Goal: Task Accomplishment & Management: Use online tool/utility

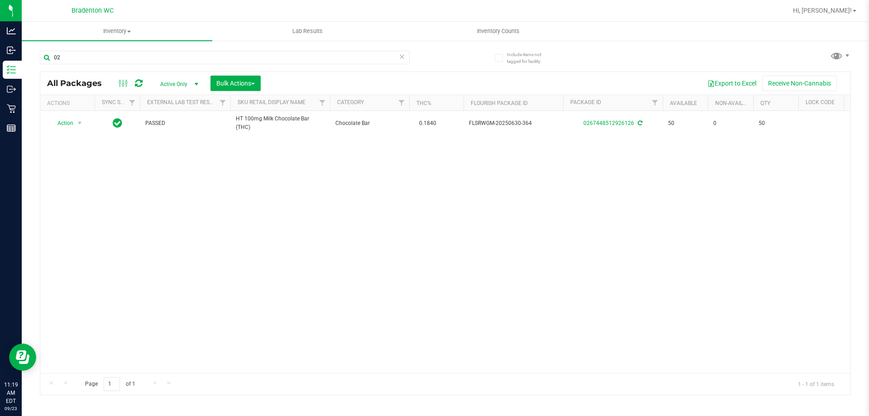
type input "0"
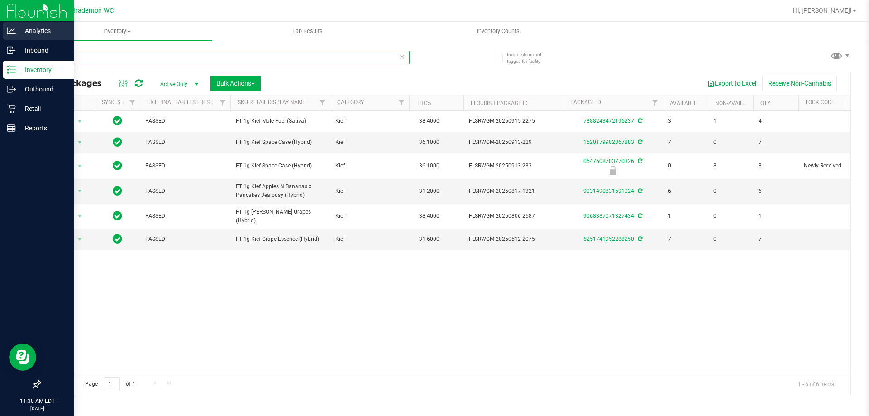
drag, startPoint x: 124, startPoint y: 60, endPoint x: 0, endPoint y: 30, distance: 128.1
click at [0, 60] on div "Analytics Inbound Inventory Outbound Retail Reports 11:30 AM EDT [DATE] 09/23 B…" at bounding box center [434, 208] width 869 height 416
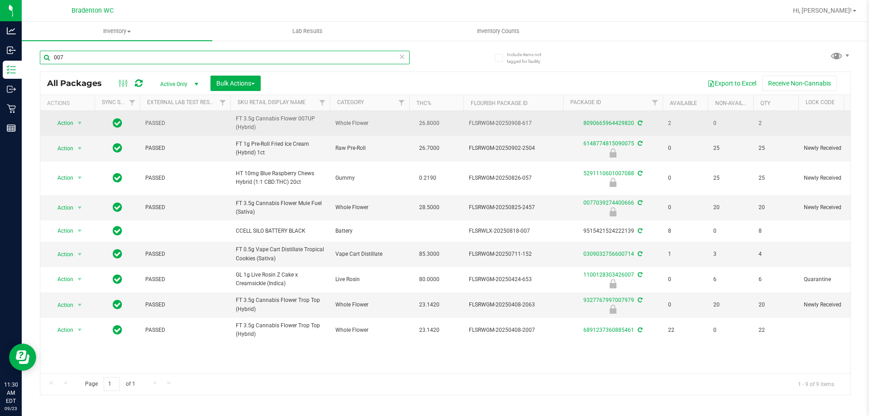
type input "007"
drag, startPoint x: 266, startPoint y: 125, endPoint x: 232, endPoint y: 120, distance: 34.4
click at [232, 120] on td "FT 3.5g Cannabis Flower 007UP (Hybrid)" at bounding box center [280, 123] width 100 height 25
copy span "FT 3.5g Cannabis Flower 007UP (Hybrid)"
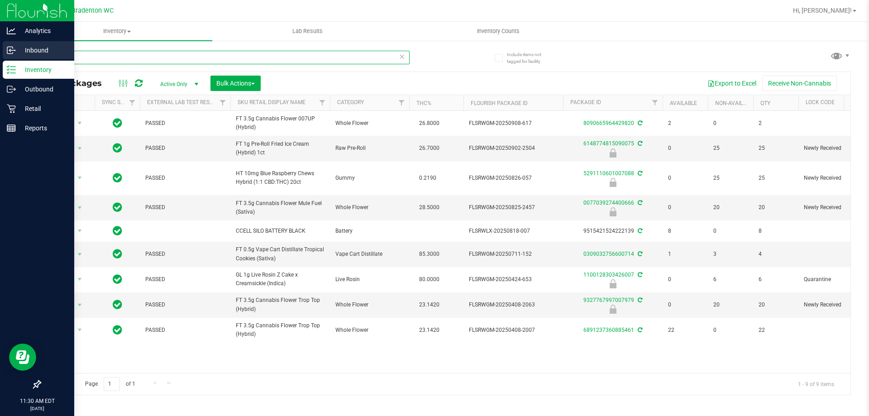
drag, startPoint x: 119, startPoint y: 58, endPoint x: 0, endPoint y: 43, distance: 119.4
click at [0, 50] on div "Analytics Inbound Inventory Outbound Retail Reports 11:30 AM EDT [DATE] 09/23 B…" at bounding box center [434, 208] width 869 height 416
paste input "FT 3.5g Cannabis Flower 007UP (Hybrid)"
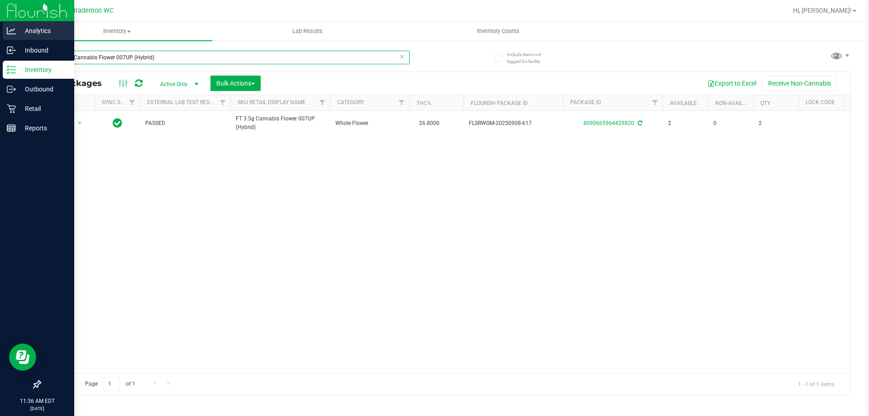
drag, startPoint x: 157, startPoint y: 55, endPoint x: 3, endPoint y: 29, distance: 155.9
click at [0, 55] on div "Analytics Inbound Inventory Outbound Retail Reports 11:36 AM EDT [DATE] 09/23 B…" at bounding box center [434, 208] width 869 height 416
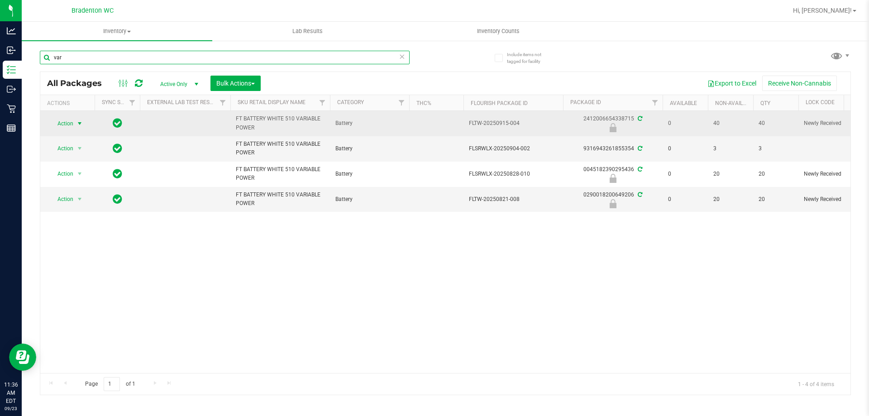
type input "var"
click at [76, 120] on span "select" at bounding box center [79, 123] width 7 height 7
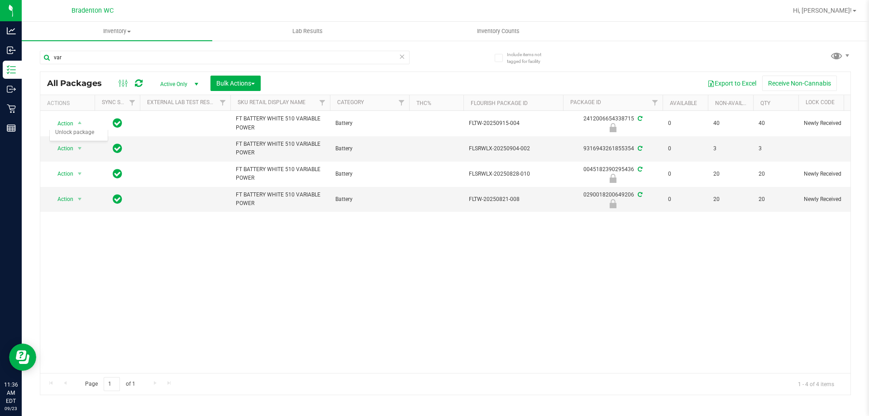
drag, startPoint x: 127, startPoint y: 286, endPoint x: 98, endPoint y: 230, distance: 62.7
click at [127, 285] on div "Action Action Edit attributes Global inventory Locate package Package audit log…" at bounding box center [445, 242] width 810 height 262
click at [62, 200] on span "Action" at bounding box center [61, 199] width 24 height 13
click at [76, 300] on li "Unlock package" at bounding box center [79, 307] width 58 height 14
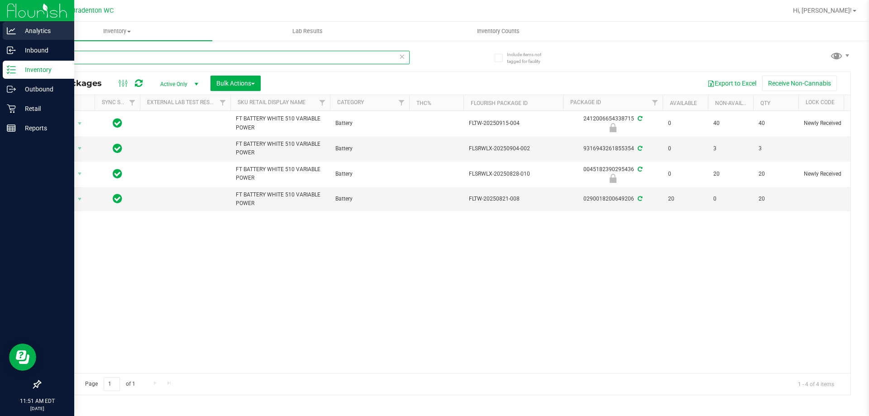
drag, startPoint x: 84, startPoint y: 58, endPoint x: 0, endPoint y: 25, distance: 90.0
click at [0, 43] on div "Analytics Inbound Inventory Outbound Retail Reports 11:51 AM EDT [DATE] 09/23 B…" at bounding box center [434, 208] width 869 height 416
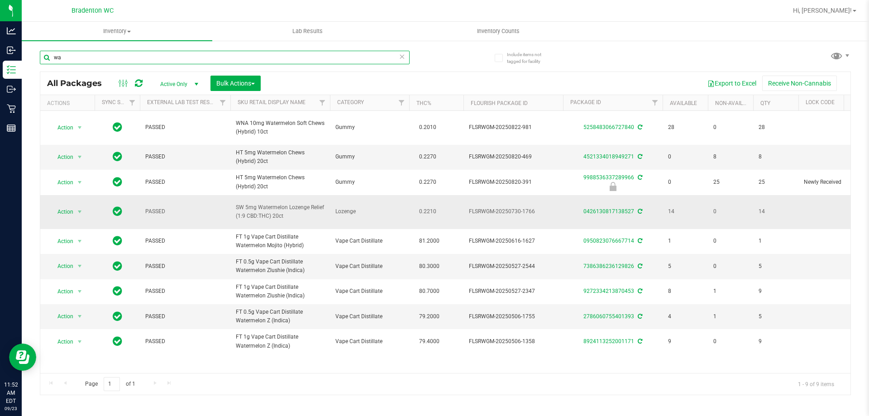
type input "w"
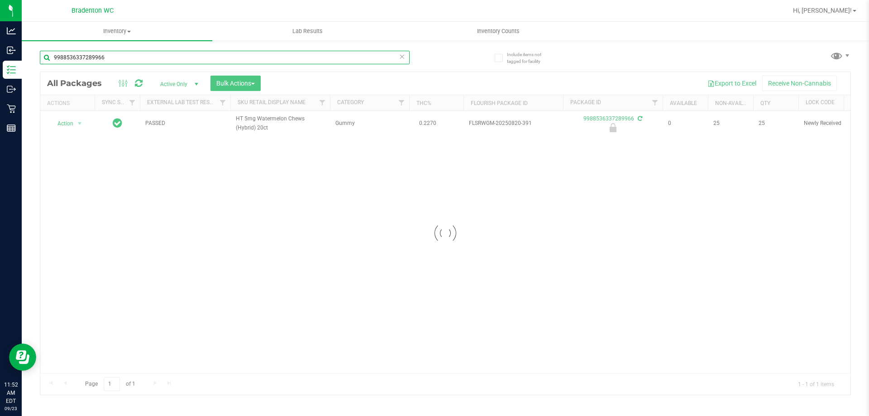
type input "9988536337289966"
click at [54, 129] on div at bounding box center [445, 233] width 810 height 323
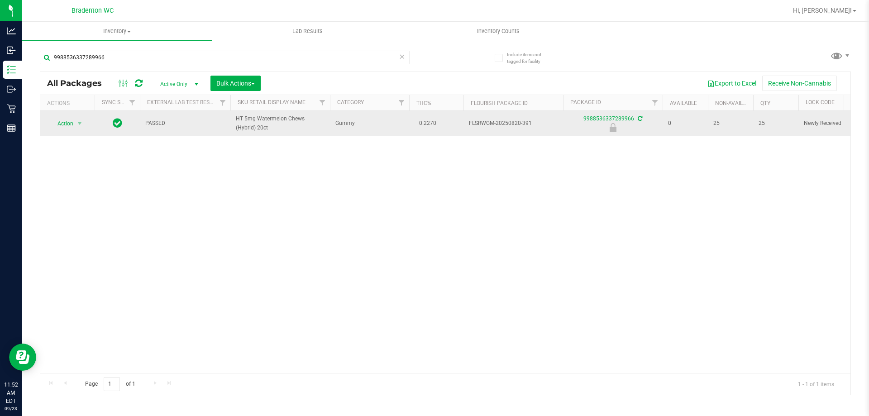
click at [62, 123] on span "Action" at bounding box center [61, 123] width 24 height 13
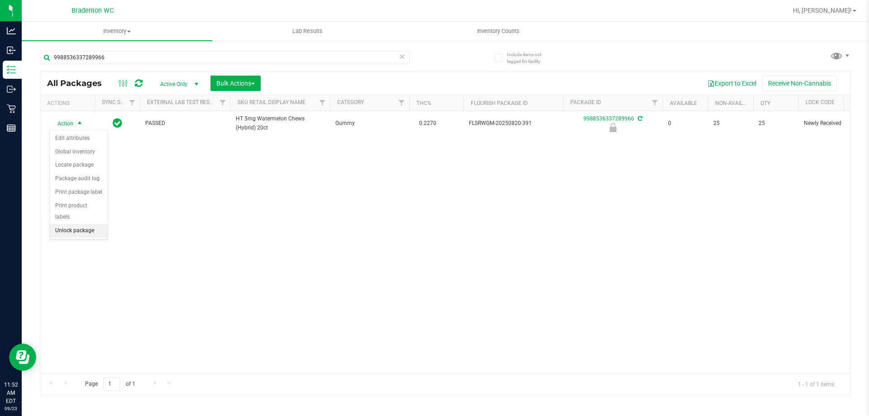
click at [62, 224] on li "Unlock package" at bounding box center [79, 231] width 58 height 14
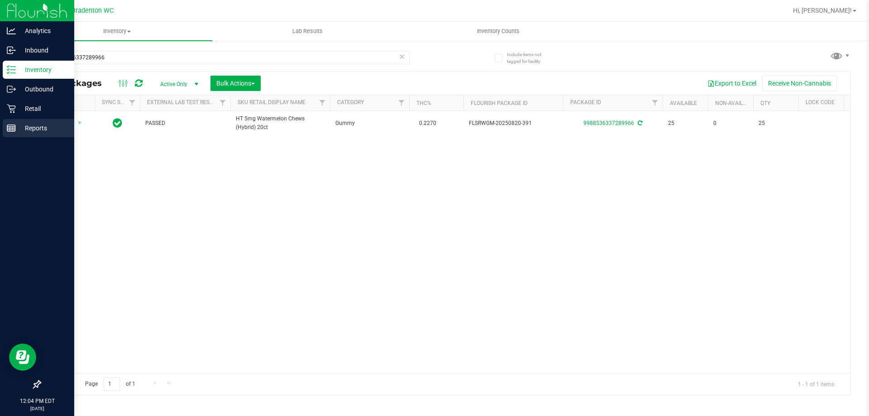
click at [46, 131] on p "Reports" at bounding box center [43, 128] width 54 height 11
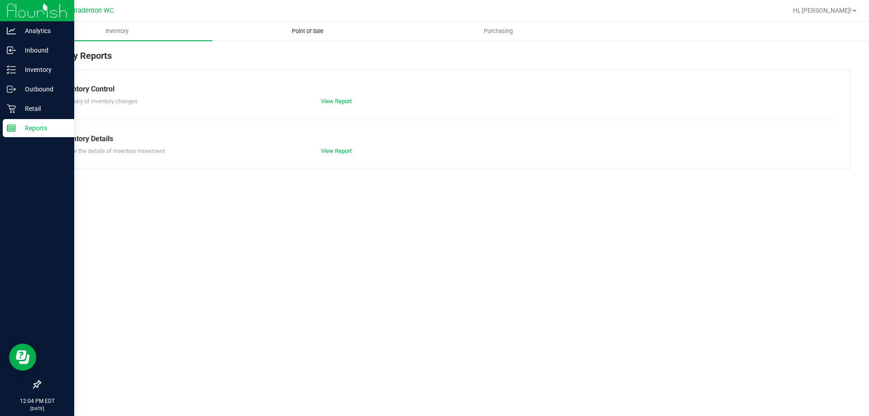
click at [312, 34] on span "Point of Sale" at bounding box center [308, 31] width 56 height 8
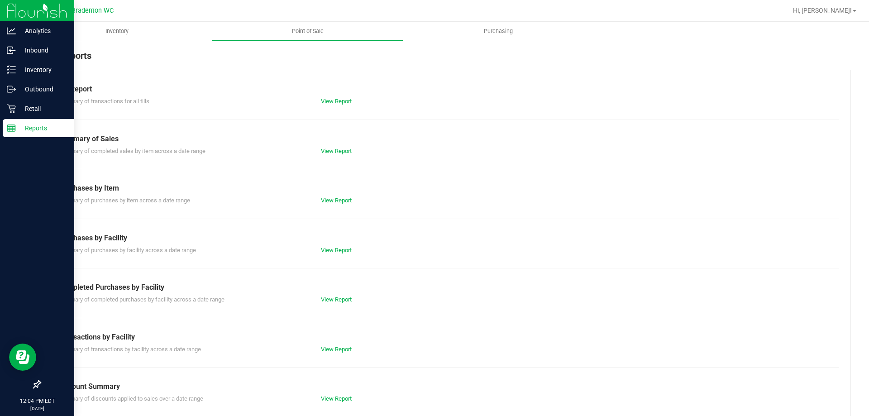
click at [344, 346] on link "View Report" at bounding box center [336, 349] width 31 height 7
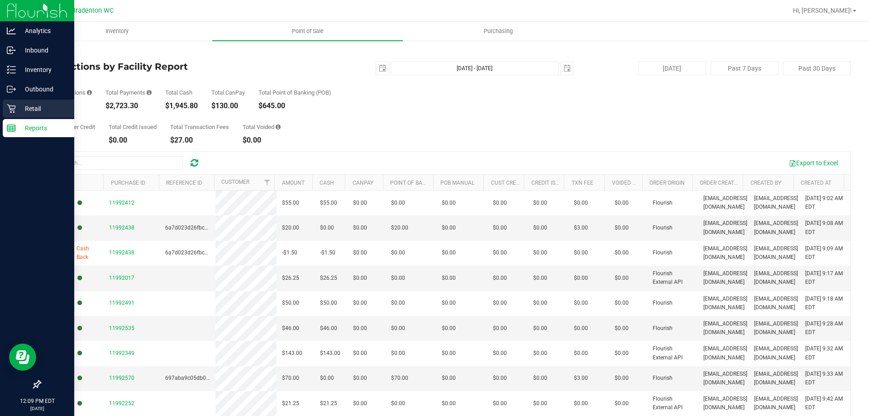
click at [43, 113] on p "Retail" at bounding box center [43, 108] width 54 height 11
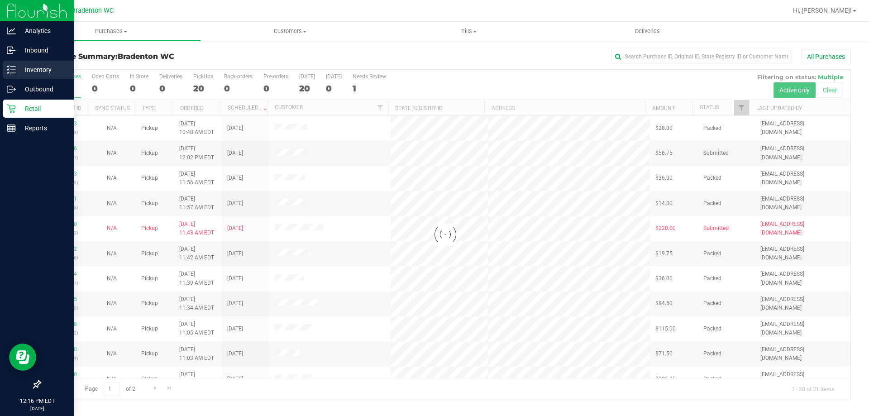
click at [37, 72] on p "Inventory" at bounding box center [43, 69] width 54 height 11
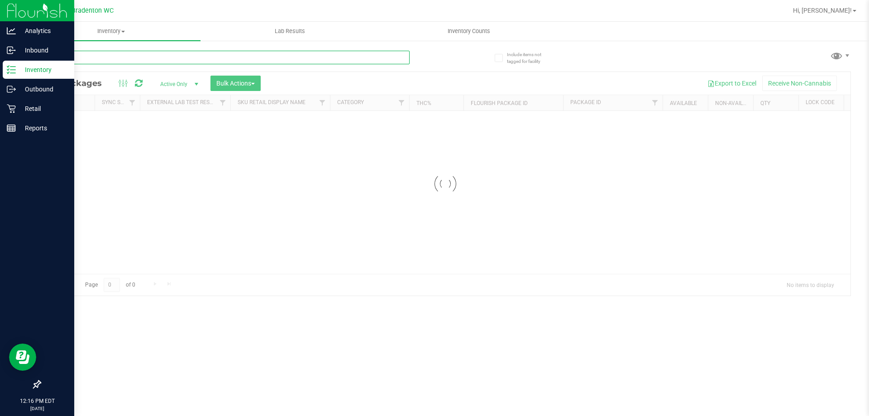
click at [115, 60] on input "text" at bounding box center [225, 58] width 370 height 14
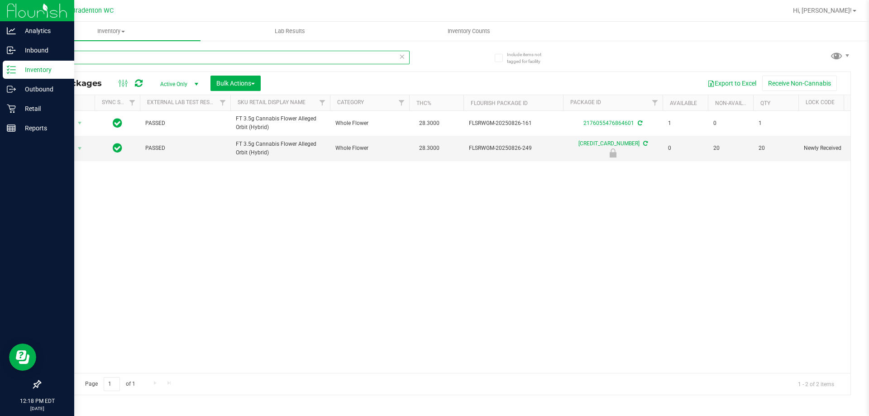
drag, startPoint x: 109, startPoint y: 62, endPoint x: 0, endPoint y: 16, distance: 118.2
click at [0, 38] on div "Analytics Inbound Inventory Outbound Retail Reports 12:18 PM EDT 09/23/2025 09/…" at bounding box center [434, 208] width 869 height 416
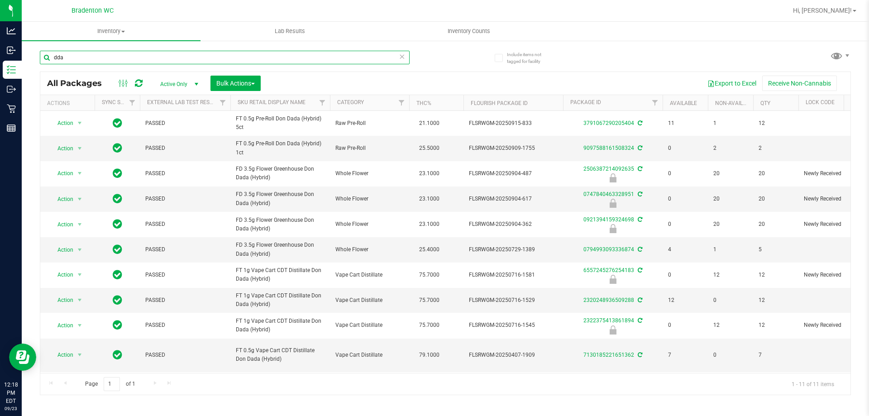
type input "dda"
